Goal: Check status: Check status

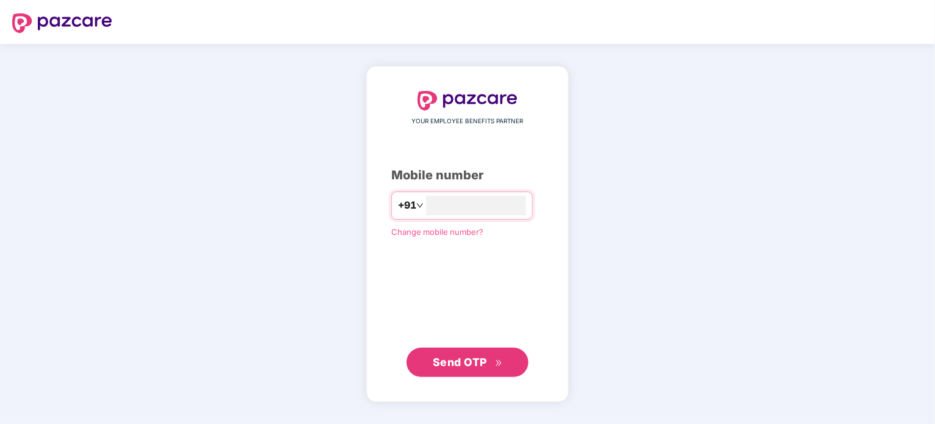
type input "**********"
click at [530, 268] on div "**********" at bounding box center [467, 233] width 152 height 285
click at [478, 356] on span "Send OTP" at bounding box center [460, 361] width 54 height 13
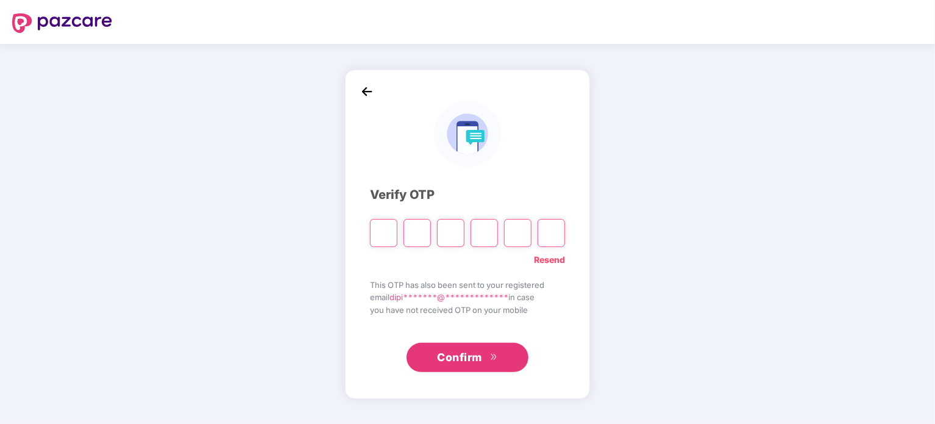
type input "*"
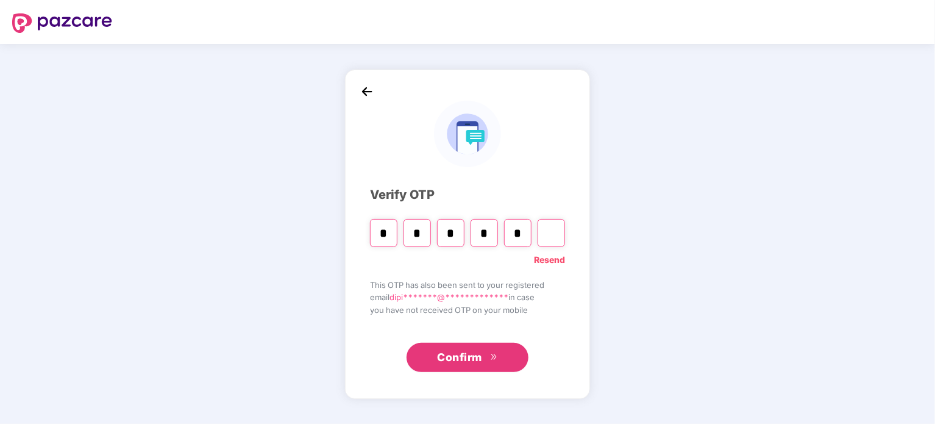
type input "*"
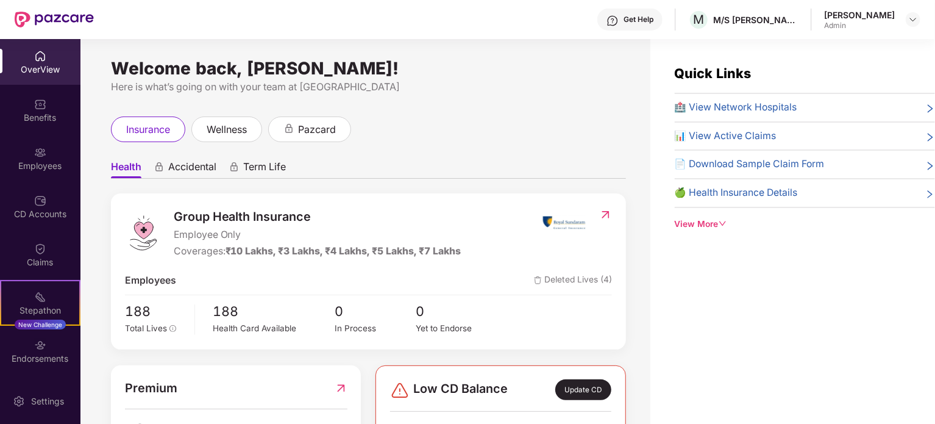
click at [755, 139] on span "📊 View Active Claims" at bounding box center [726, 136] width 102 height 15
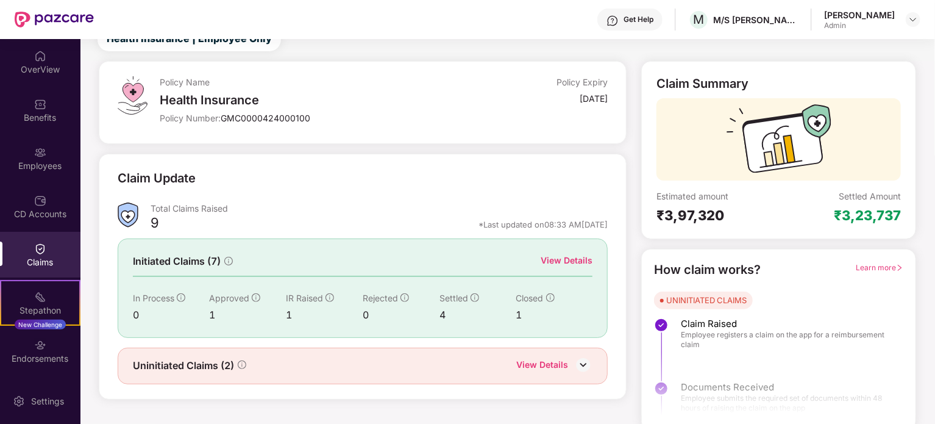
scroll to position [53, 0]
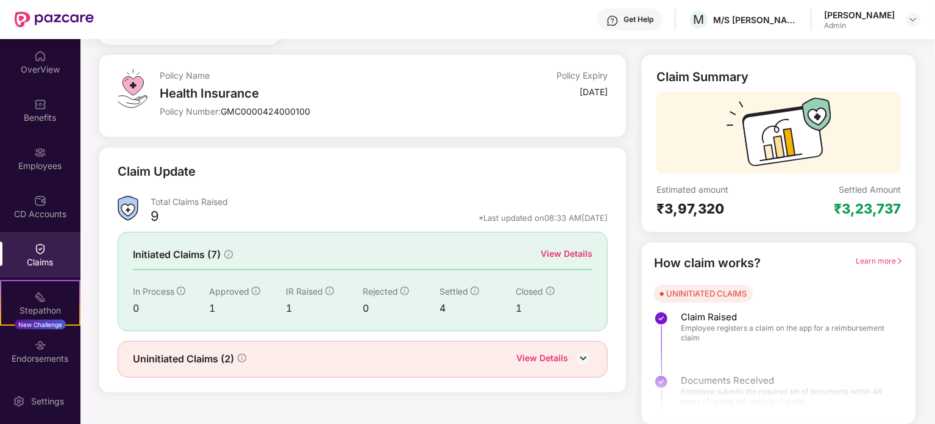
click at [553, 353] on div "View Details" at bounding box center [542, 359] width 52 height 16
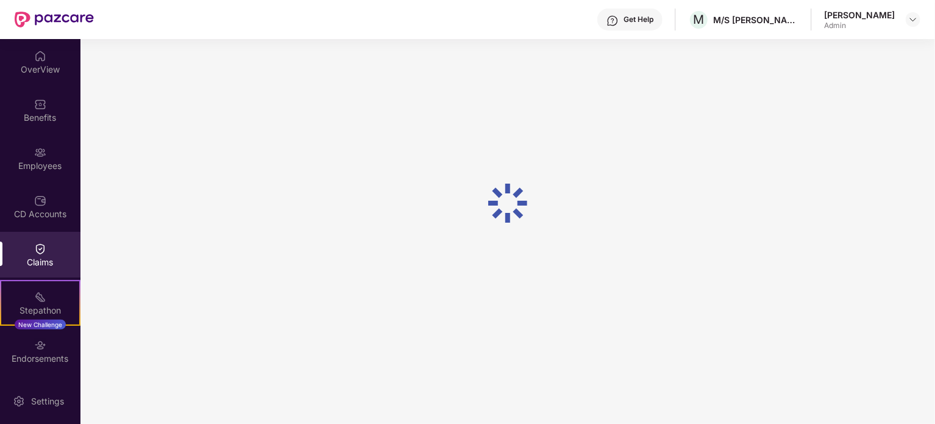
scroll to position [39, 0]
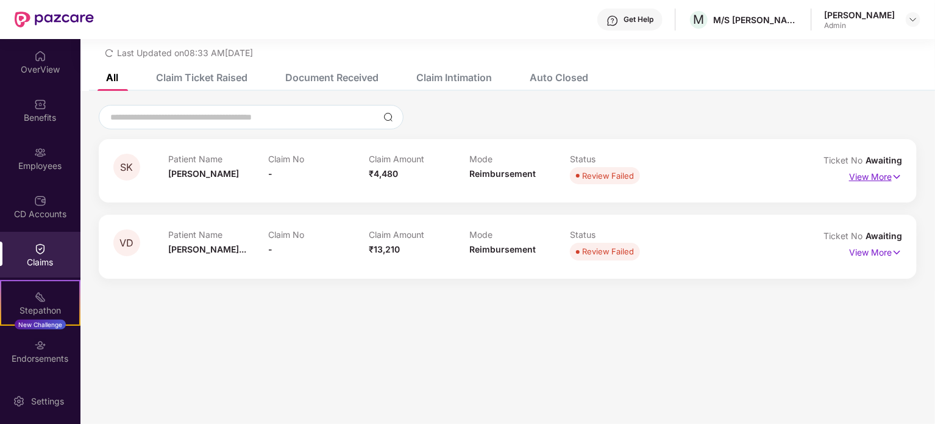
click at [872, 179] on p "View More" at bounding box center [875, 175] width 53 height 16
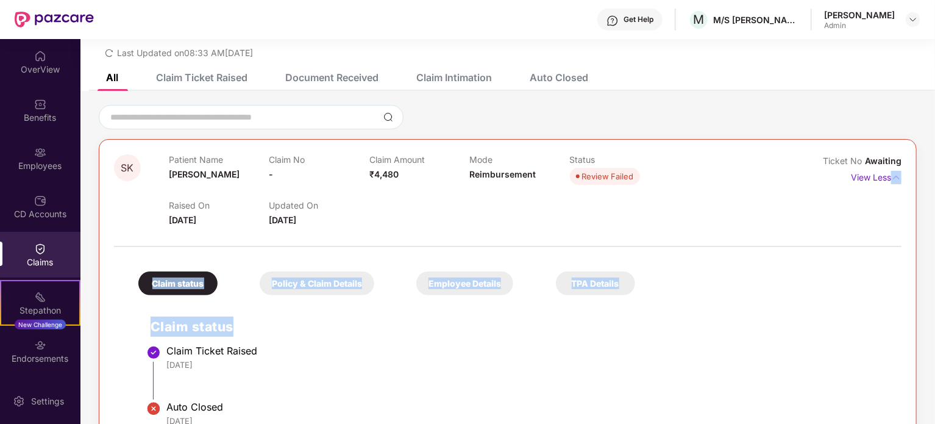
drag, startPoint x: 933, startPoint y: 224, endPoint x: 936, endPoint y: 285, distance: 61.0
click at [935, 285] on html "Get Help M M/S [PERSON_NAME] Circle([GEOGRAPHIC_DATA]) PVT LTD [PERSON_NAME] Ad…" at bounding box center [467, 212] width 935 height 424
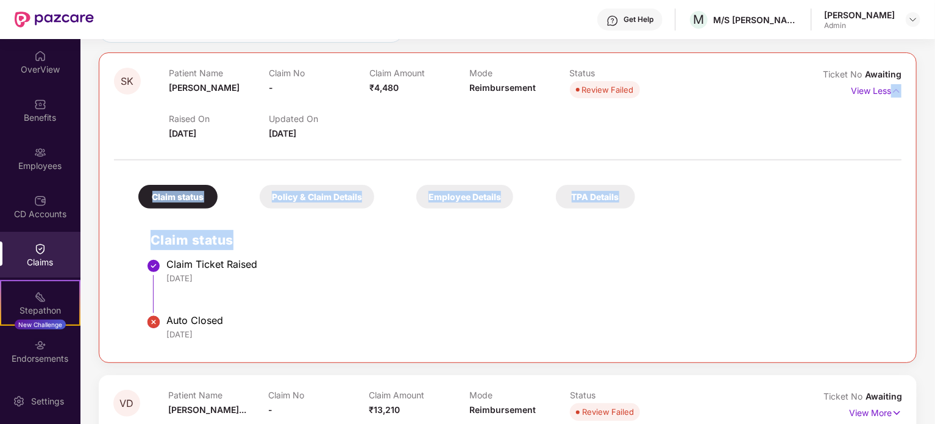
scroll to position [152, 0]
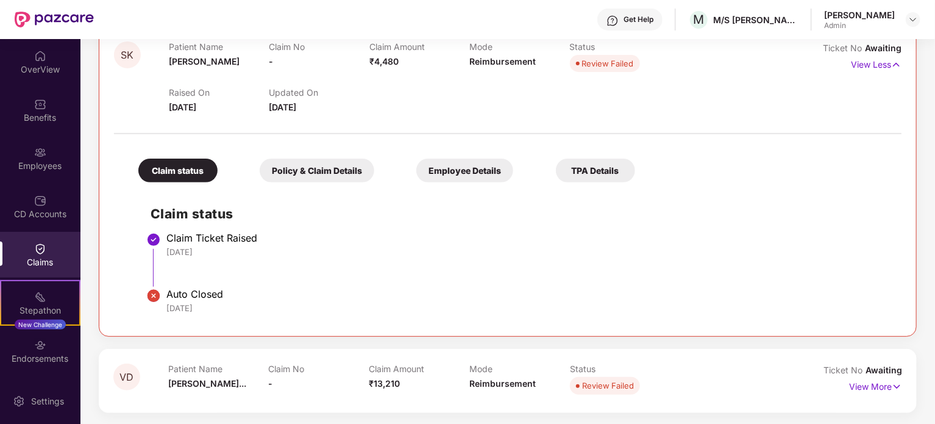
click at [501, 323] on div "SK Patient Name [PERSON_NAME] Claim No - Claim Amount ₹4,480 Mode Reimbursement…" at bounding box center [508, 181] width 818 height 310
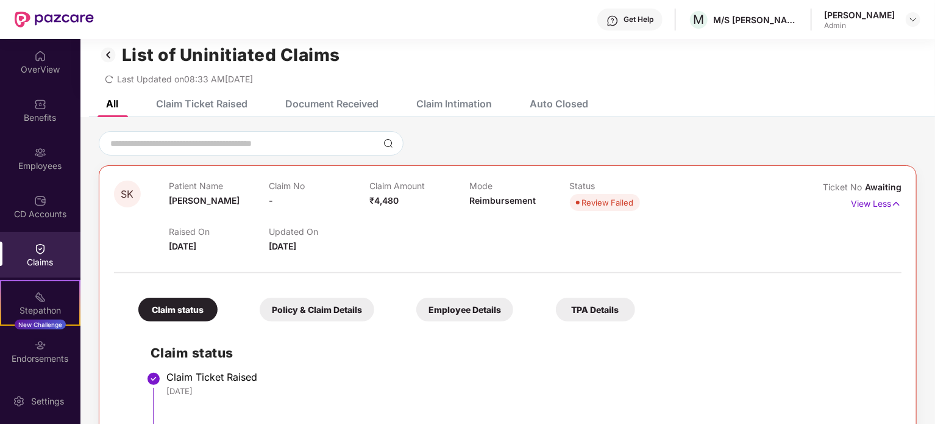
scroll to position [0, 0]
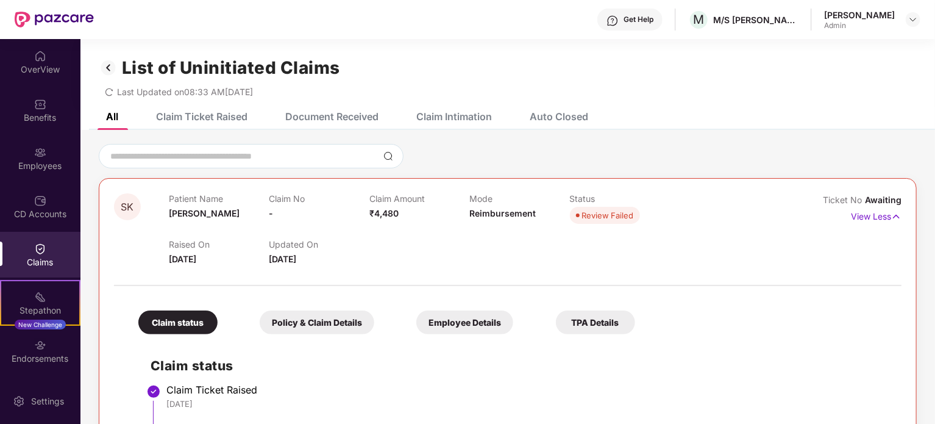
click at [234, 119] on div "Claim Ticket Raised" at bounding box center [201, 116] width 91 height 12
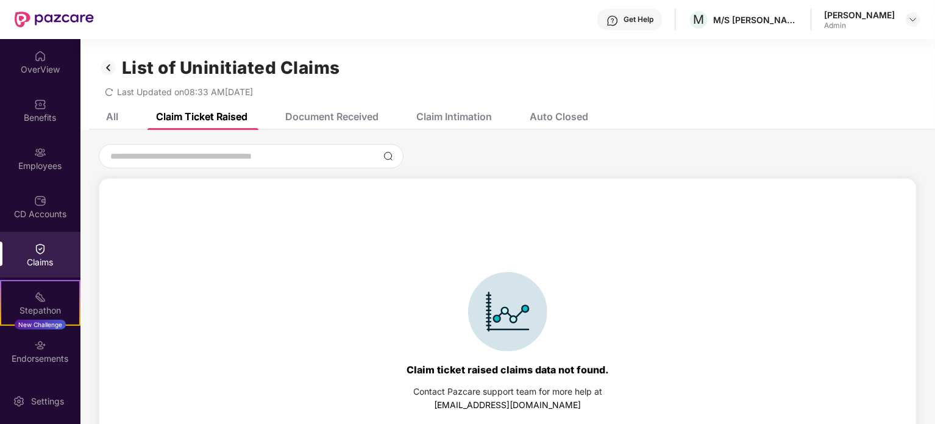
click at [339, 125] on div "Document Received" at bounding box center [323, 116] width 112 height 27
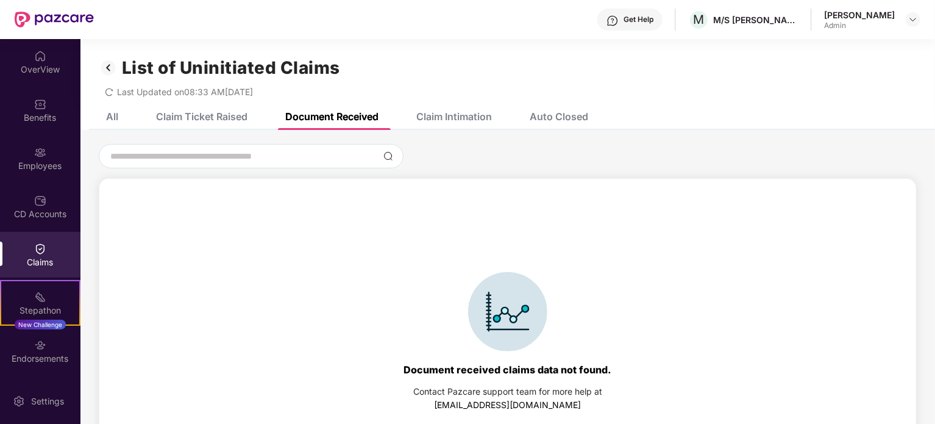
click at [448, 119] on div "Claim Intimation" at bounding box center [454, 116] width 76 height 12
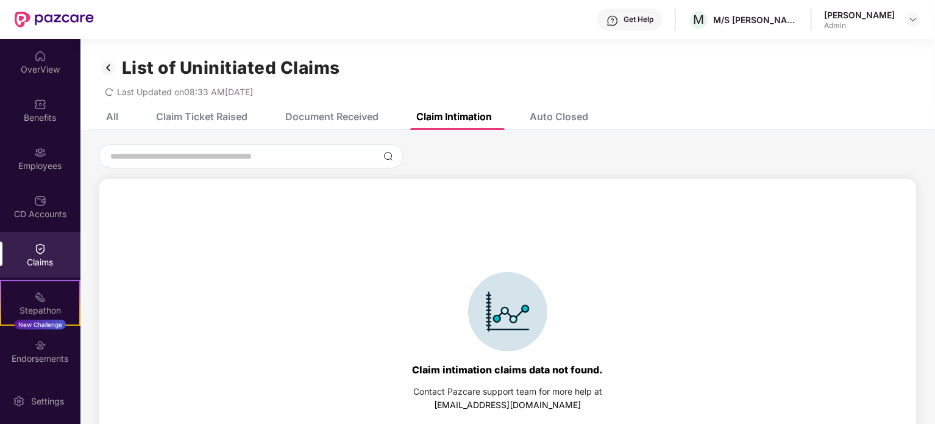
click at [569, 120] on div "Auto Closed" at bounding box center [559, 116] width 59 height 12
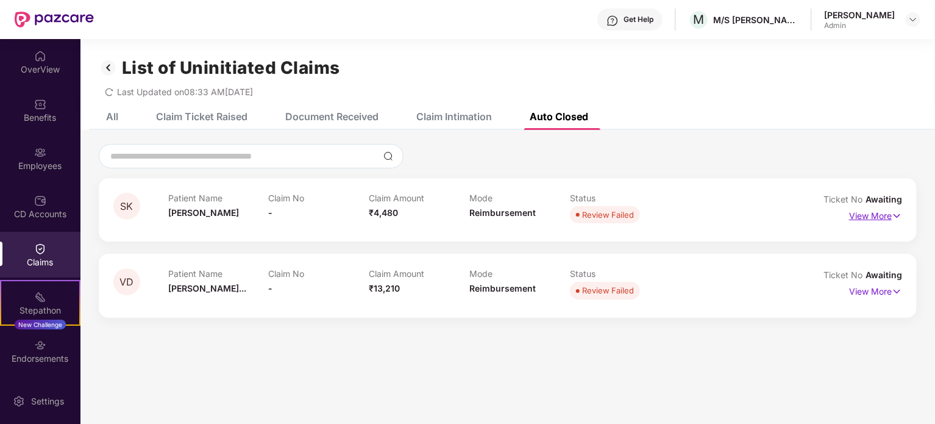
click at [866, 221] on p "View More" at bounding box center [875, 214] width 53 height 16
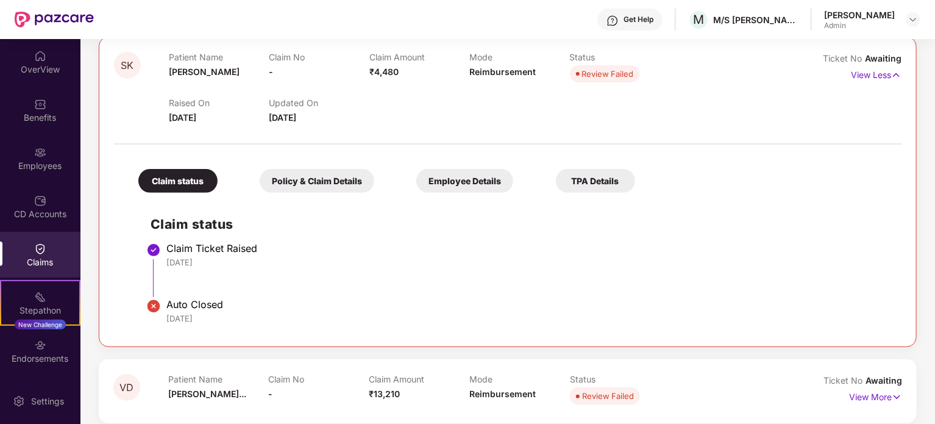
scroll to position [146, 0]
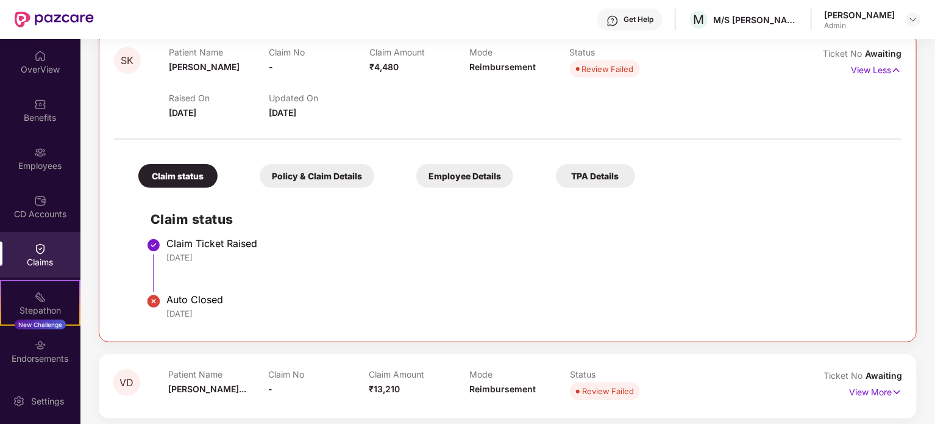
click at [304, 170] on div "Policy & Claim Details" at bounding box center [317, 176] width 115 height 24
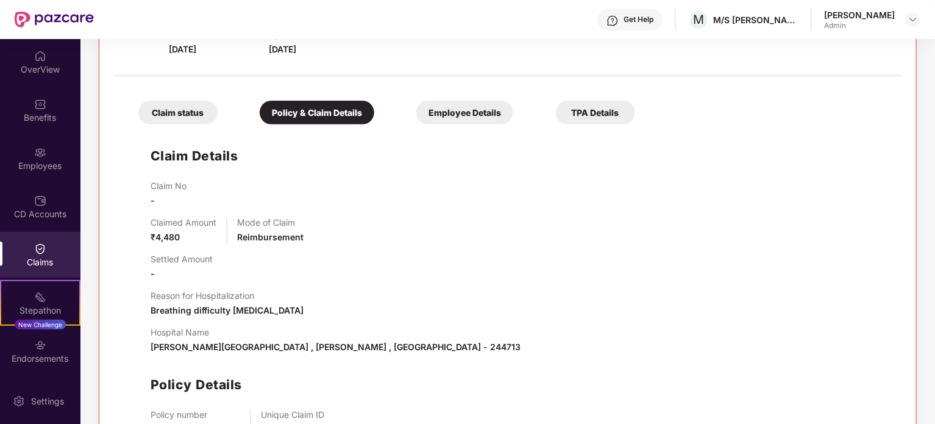
scroll to position [200, 0]
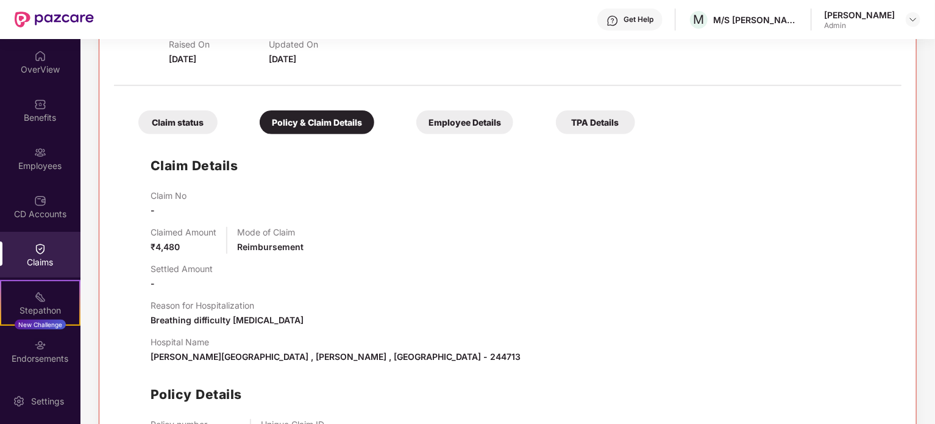
click at [454, 124] on div "Employee Details" at bounding box center [464, 122] width 97 height 24
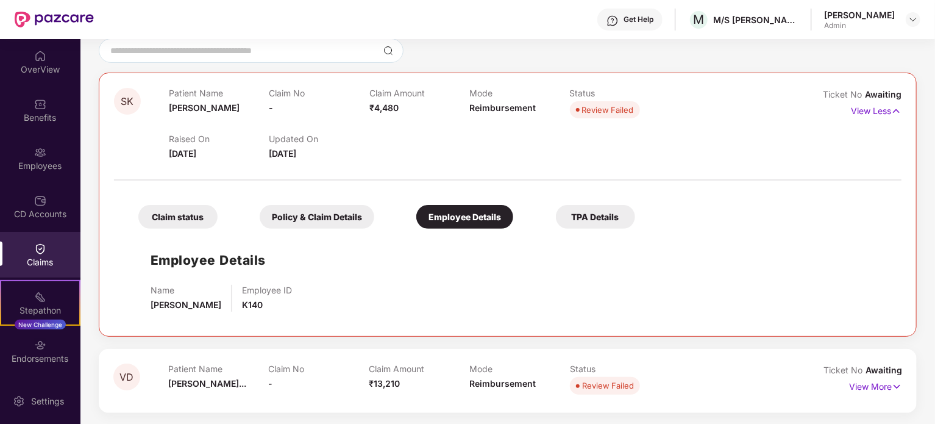
click at [585, 221] on div "TPA Details" at bounding box center [595, 217] width 79 height 24
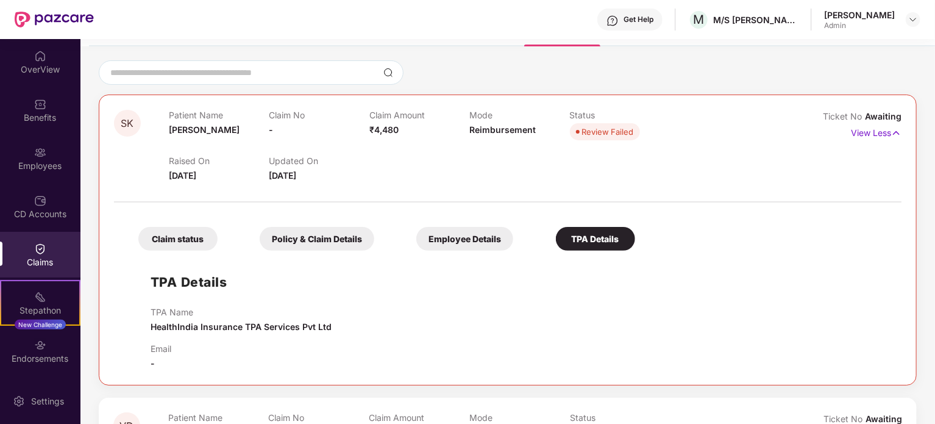
scroll to position [0, 0]
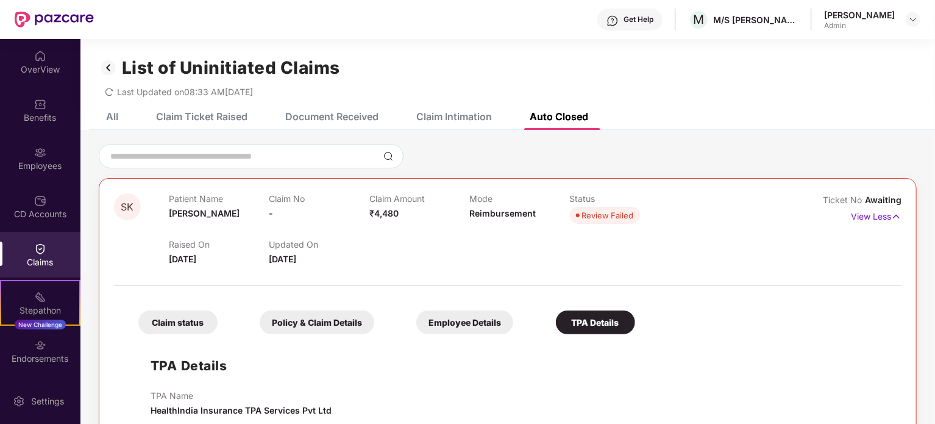
click at [107, 67] on img at bounding box center [109, 67] width 20 height 21
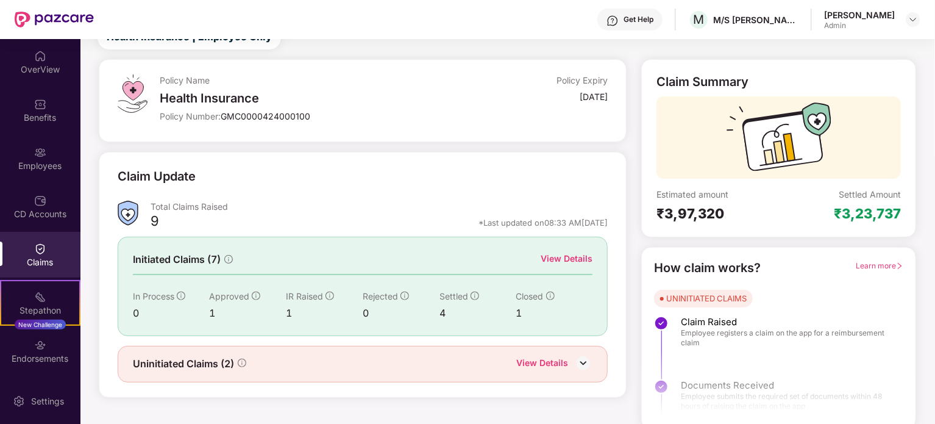
scroll to position [53, 0]
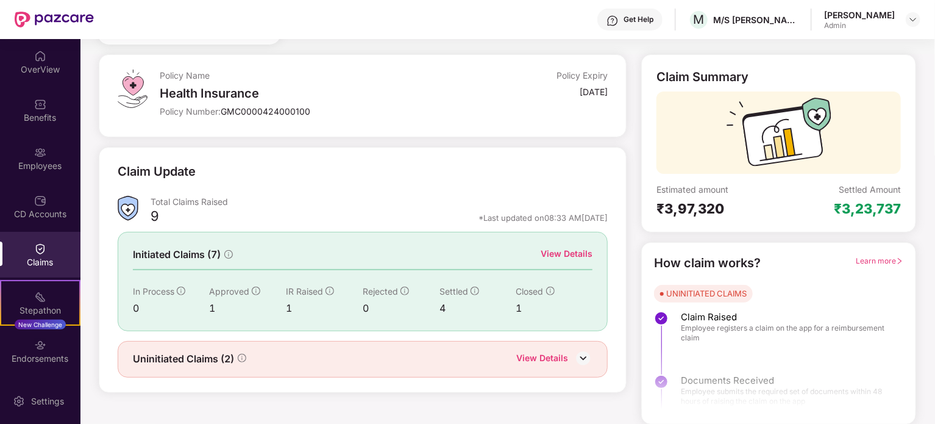
click at [579, 363] on img at bounding box center [583, 358] width 18 height 18
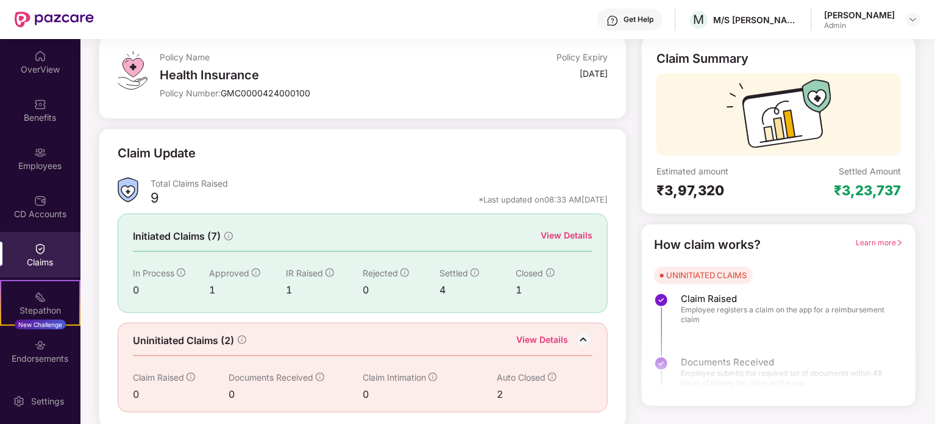
scroll to position [73, 0]
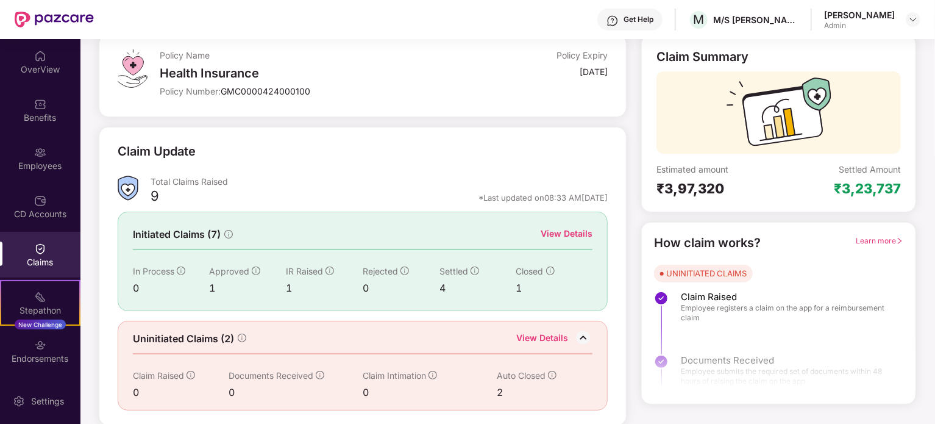
click at [31, 244] on div "Claims" at bounding box center [40, 255] width 80 height 46
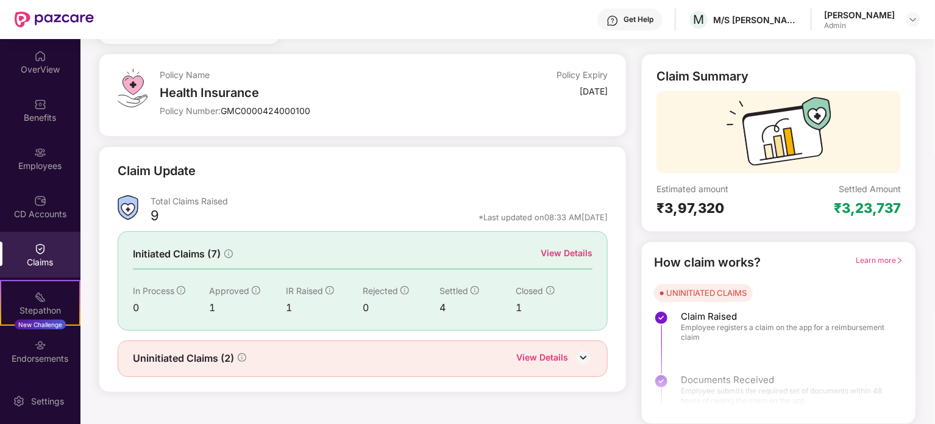
scroll to position [53, 0]
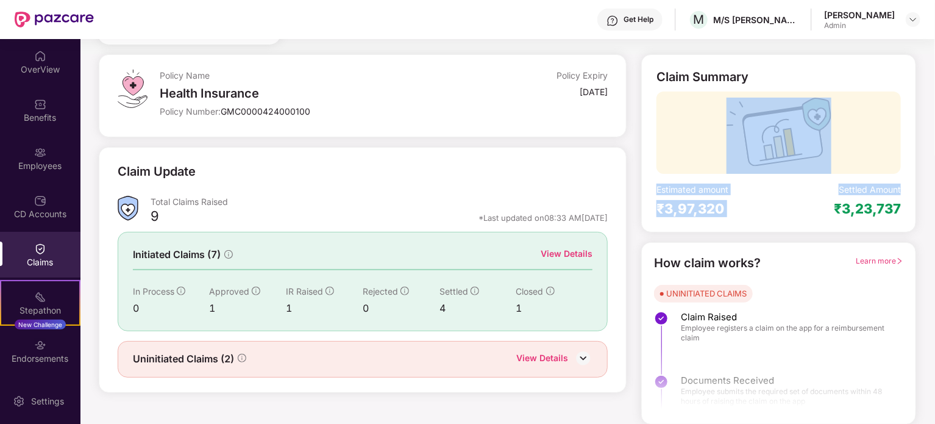
drag, startPoint x: 931, startPoint y: 110, endPoint x: 928, endPoint y: 194, distance: 84.8
click at [928, 194] on div "Policy Name Health Insurance Policy Number: GMC0000424000100 Policy Expiry [DAT…" at bounding box center [507, 239] width 869 height 370
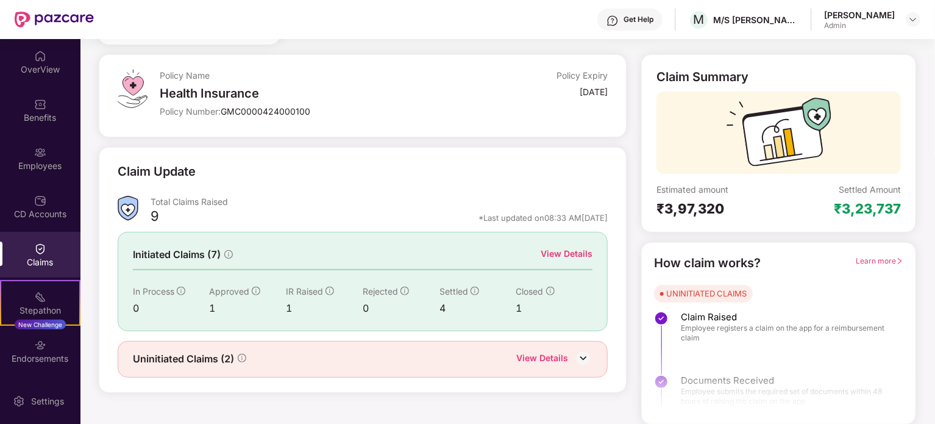
click at [566, 255] on div "View Details" at bounding box center [567, 253] width 52 height 13
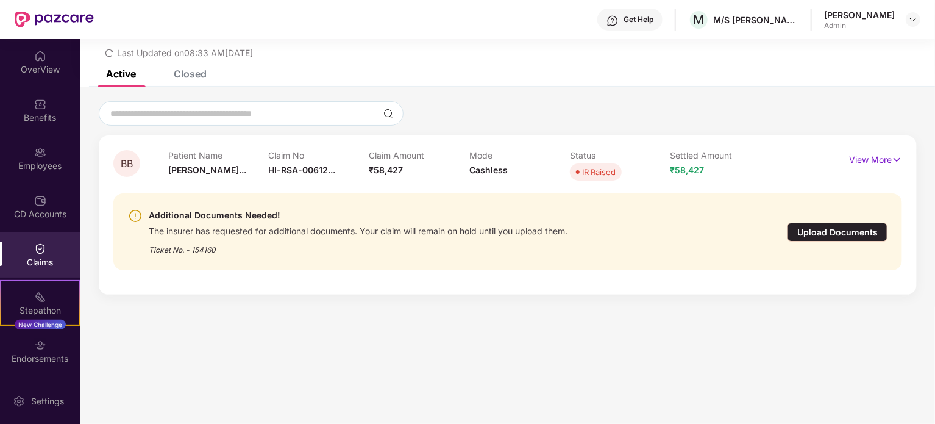
scroll to position [39, 0]
click at [866, 159] on p "View More" at bounding box center [875, 158] width 53 height 16
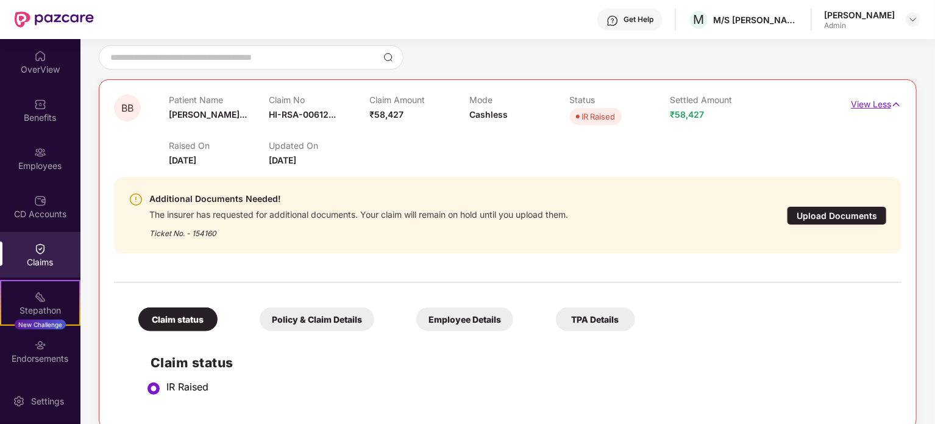
scroll to position [112, 0]
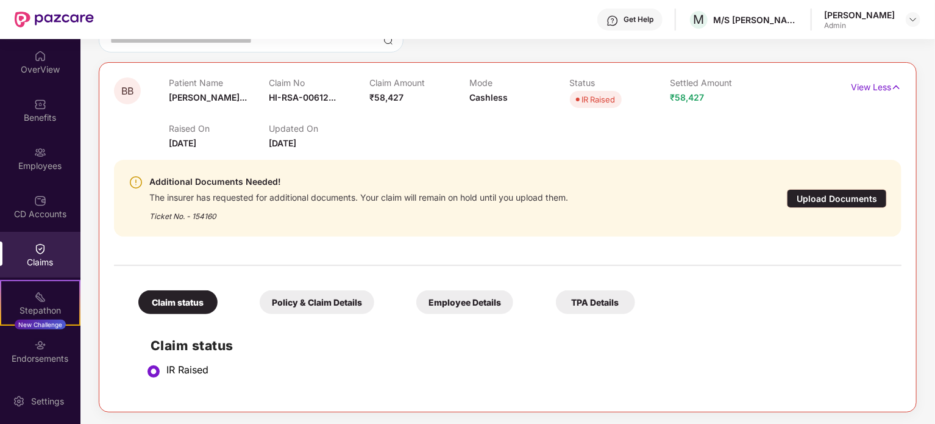
click at [291, 307] on div "Policy & Claim Details" at bounding box center [317, 302] width 115 height 24
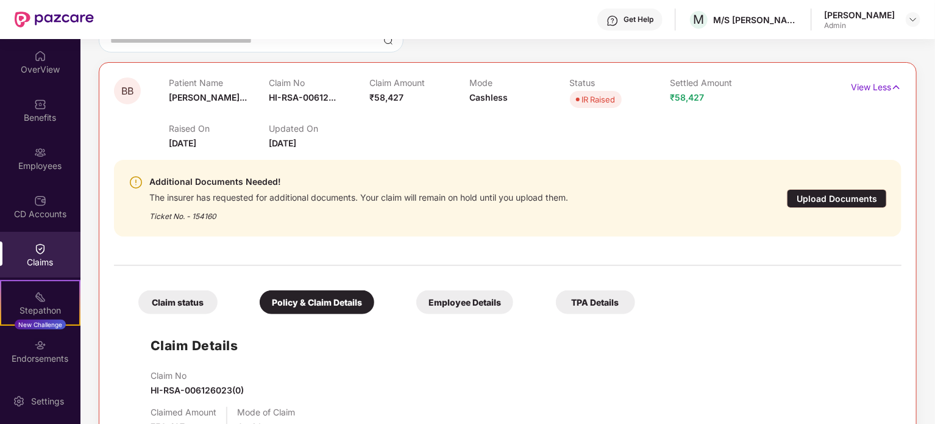
drag, startPoint x: 933, startPoint y: 163, endPoint x: 935, endPoint y: 239, distance: 76.2
click at [935, 239] on html "Get Help M M/S [PERSON_NAME] Circle([GEOGRAPHIC_DATA]) PVT LTD [PERSON_NAME] Ad…" at bounding box center [467, 212] width 935 height 424
click at [891, 80] on img at bounding box center [896, 86] width 10 height 13
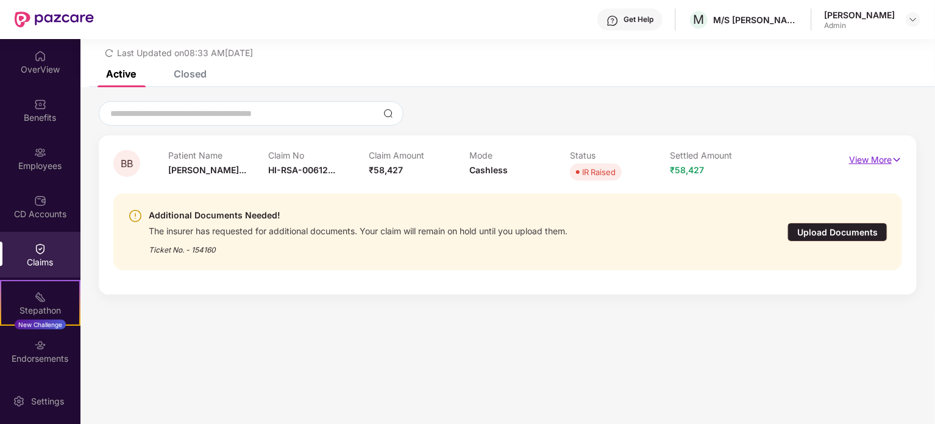
scroll to position [39, 0]
click at [598, 171] on div "IR Raised" at bounding box center [599, 172] width 34 height 12
click at [166, 85] on div "Closed" at bounding box center [180, 73] width 51 height 27
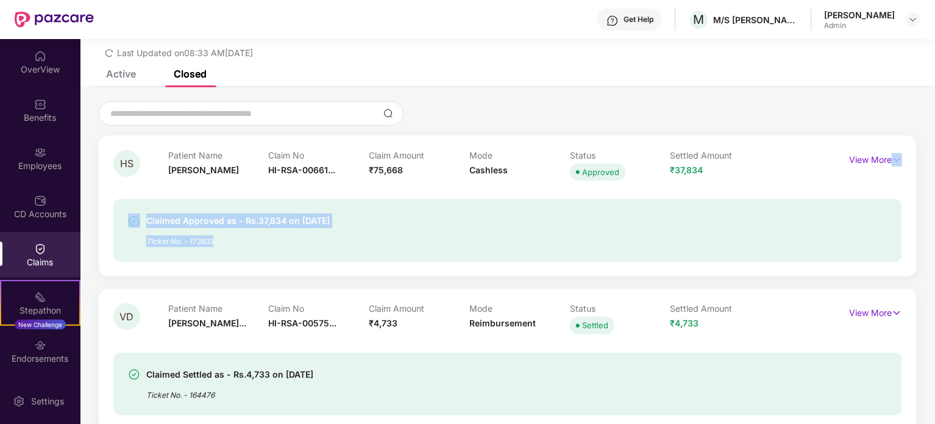
drag, startPoint x: 931, startPoint y: 182, endPoint x: 936, endPoint y: 227, distance: 45.4
click at [935, 227] on html "Get Help M M/S [PERSON_NAME] Circle([GEOGRAPHIC_DATA]) PVT LTD [PERSON_NAME] Ad…" at bounding box center [467, 212] width 935 height 424
click at [888, 226] on div "Claimed Approved as - Rs.37,834 on [DATE] Ticket No. - 173833" at bounding box center [507, 230] width 789 height 63
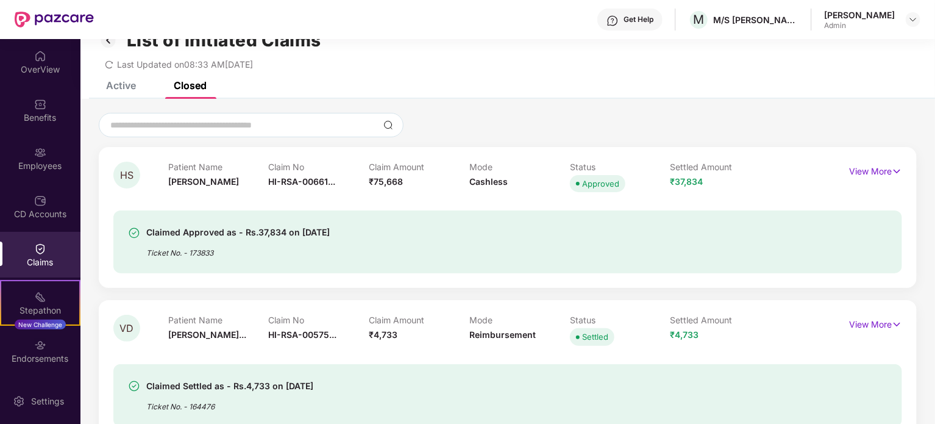
scroll to position [0, 0]
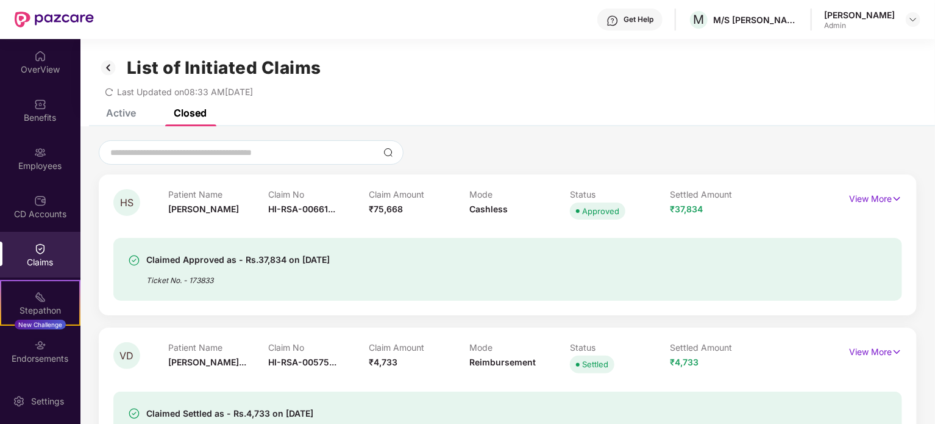
click at [129, 113] on div "Active" at bounding box center [121, 113] width 30 height 12
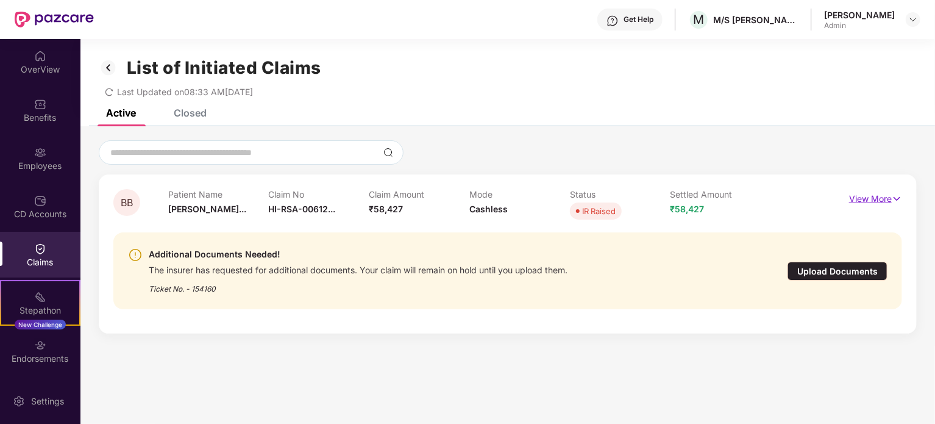
click at [872, 197] on p "View More" at bounding box center [875, 197] width 53 height 16
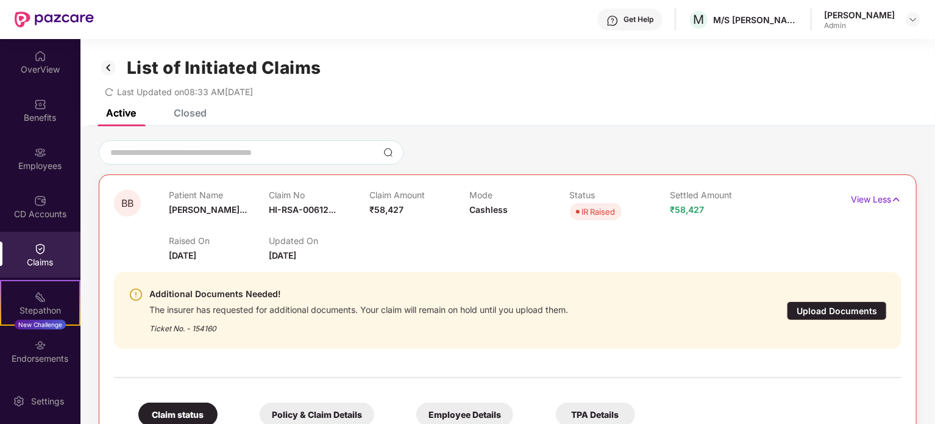
click at [928, 302] on div "BB Patient Name [PERSON_NAME]... Claim No HI-RSA-00612... Claim Amount ₹58,427 …" at bounding box center [507, 332] width 855 height 384
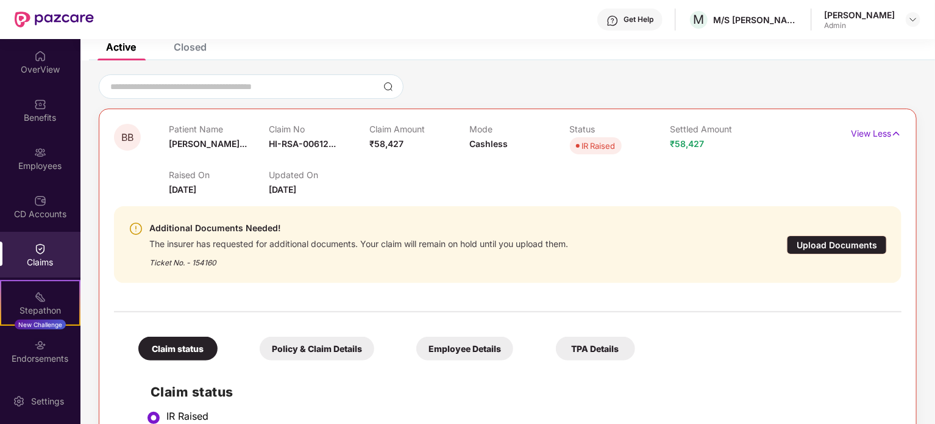
scroll to position [112, 0]
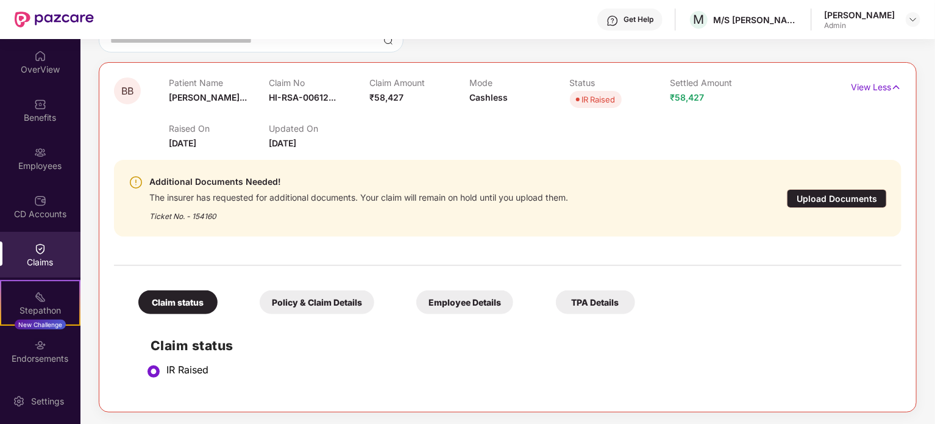
click at [299, 302] on div "Policy & Claim Details" at bounding box center [317, 302] width 115 height 24
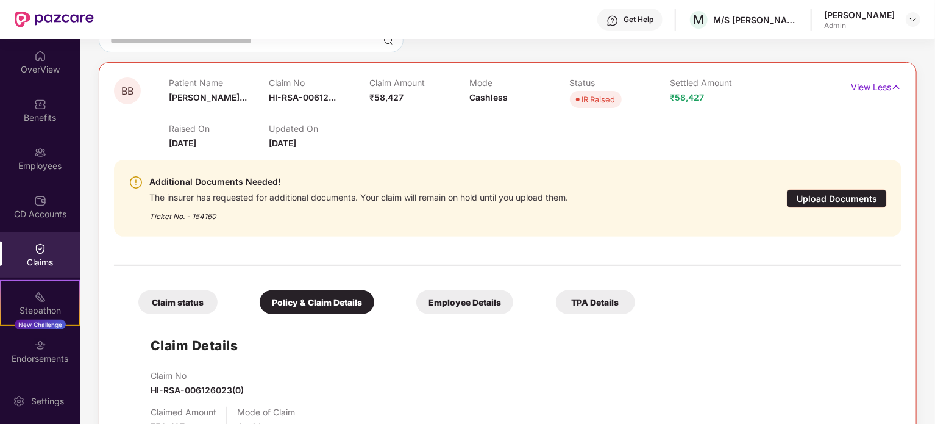
click at [490, 296] on div "Employee Details" at bounding box center [464, 302] width 97 height 24
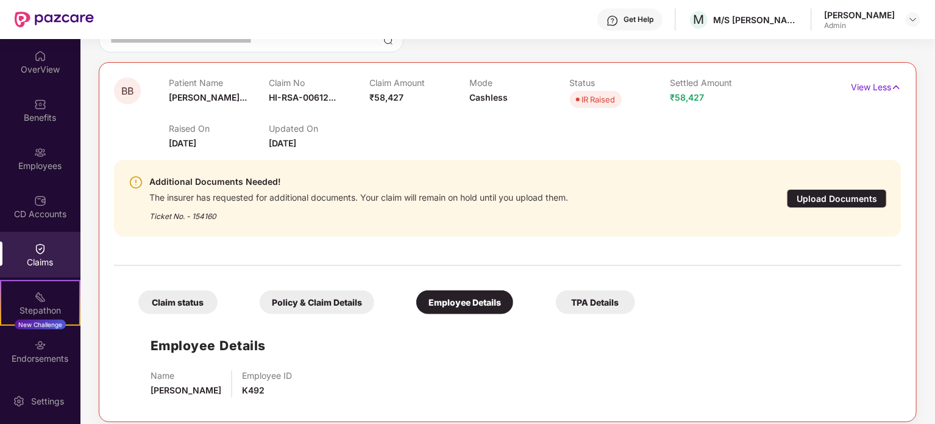
click at [593, 292] on div "TPA Details" at bounding box center [595, 302] width 79 height 24
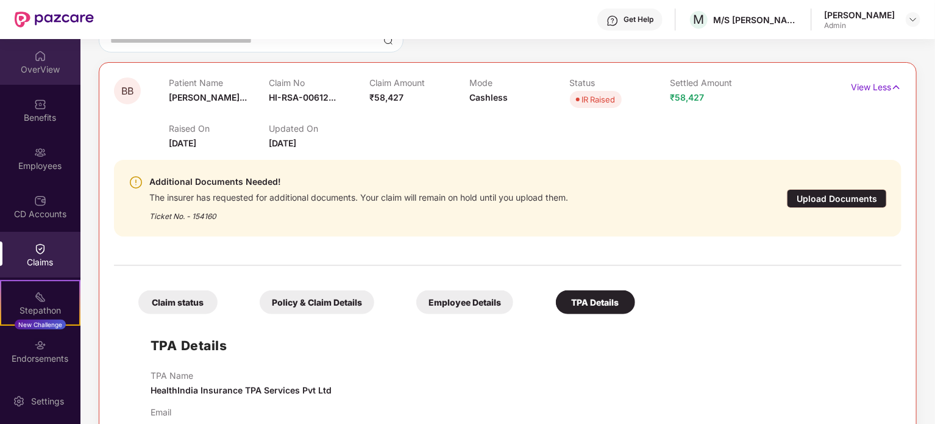
click at [26, 70] on div "OverView" at bounding box center [40, 69] width 80 height 12
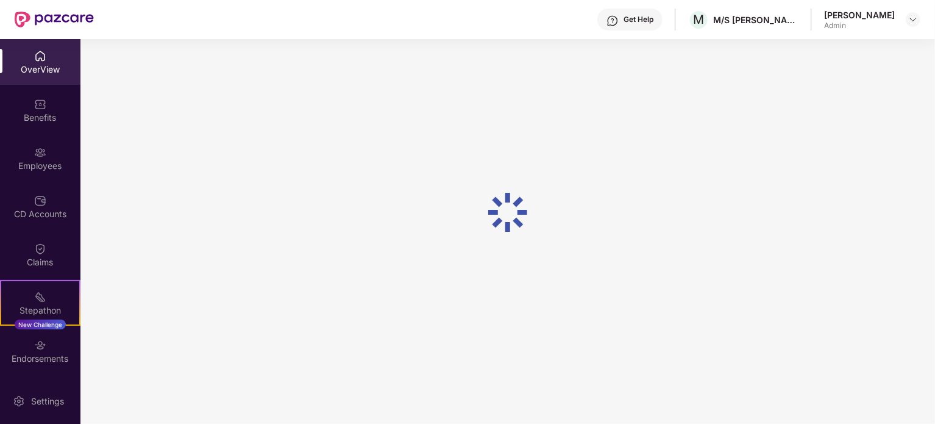
scroll to position [39, 0]
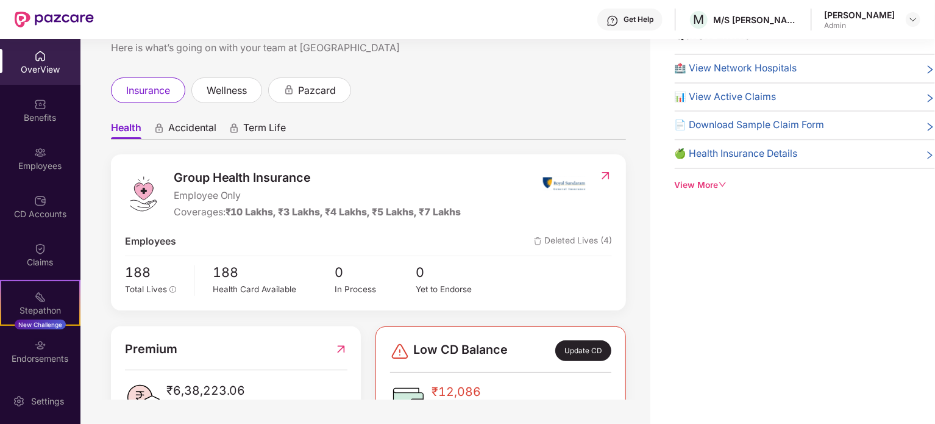
click at [776, 330] on div "Quick Links 🏥 View Network Hospitals 📊 View Active Claims 📄 Download Sample Cla…" at bounding box center [793, 212] width 285 height 424
click at [198, 127] on span "Accidental" at bounding box center [192, 130] width 48 height 18
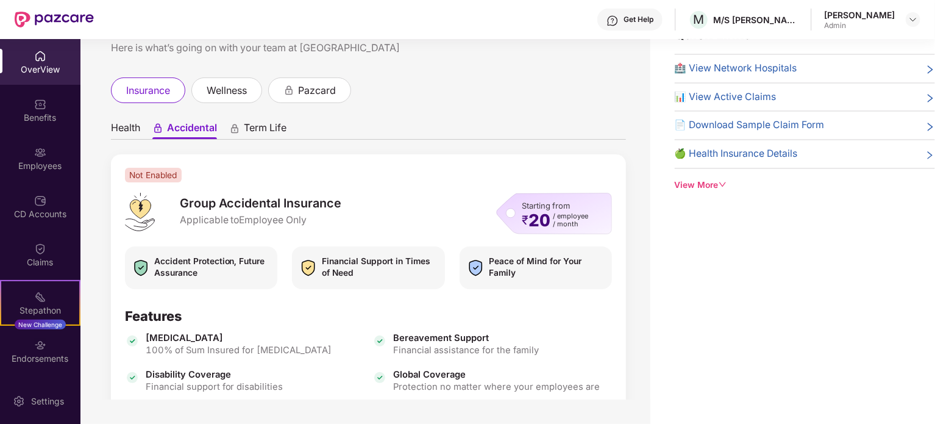
click at [276, 131] on span "Term Life" at bounding box center [265, 130] width 43 height 18
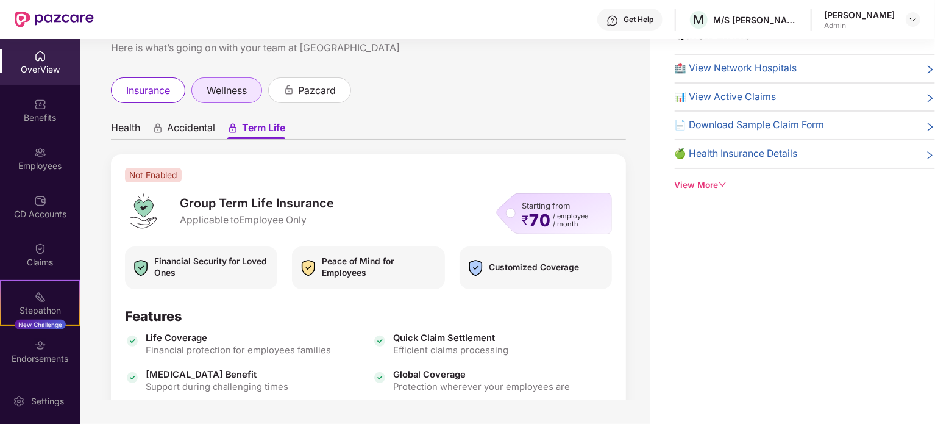
click at [234, 84] on span "wellness" at bounding box center [227, 90] width 40 height 15
